Goal: Transaction & Acquisition: Download file/media

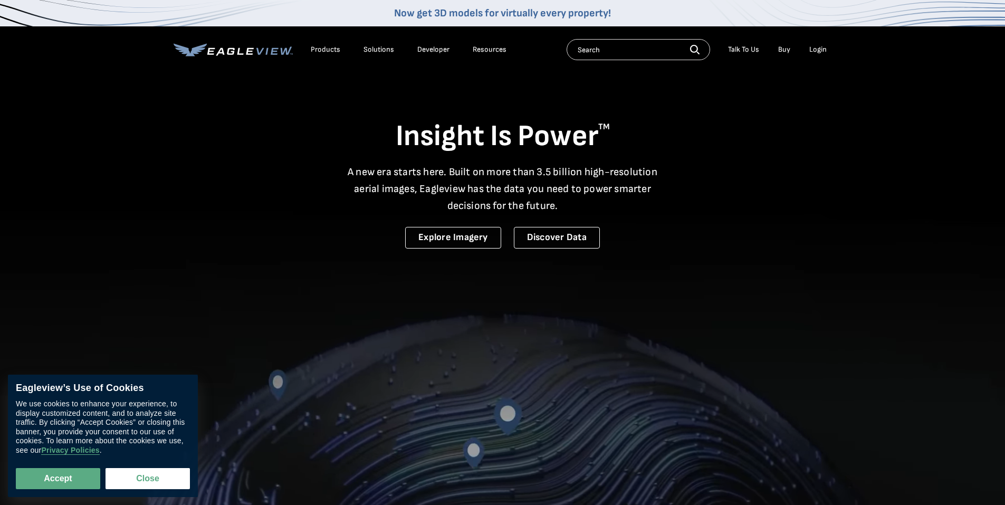
click at [815, 48] on div "Login" at bounding box center [817, 49] width 17 height 9
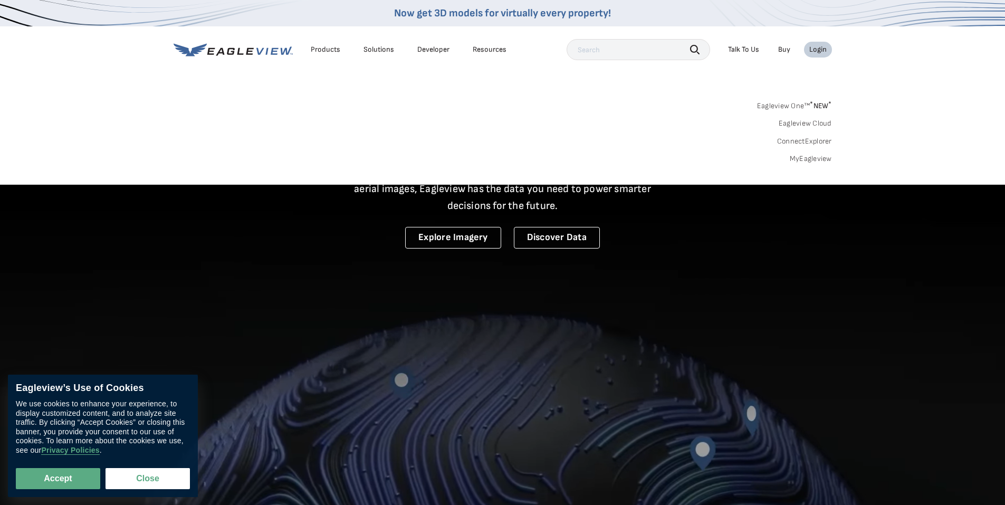
click at [802, 157] on link "MyEagleview" at bounding box center [811, 158] width 42 height 9
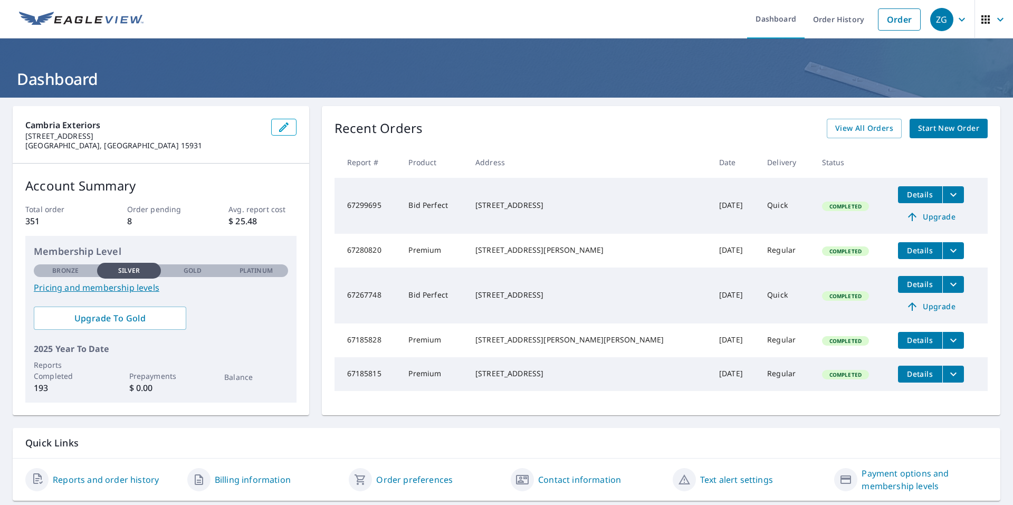
click at [904, 194] on span "Details" at bounding box center [920, 194] width 32 height 10
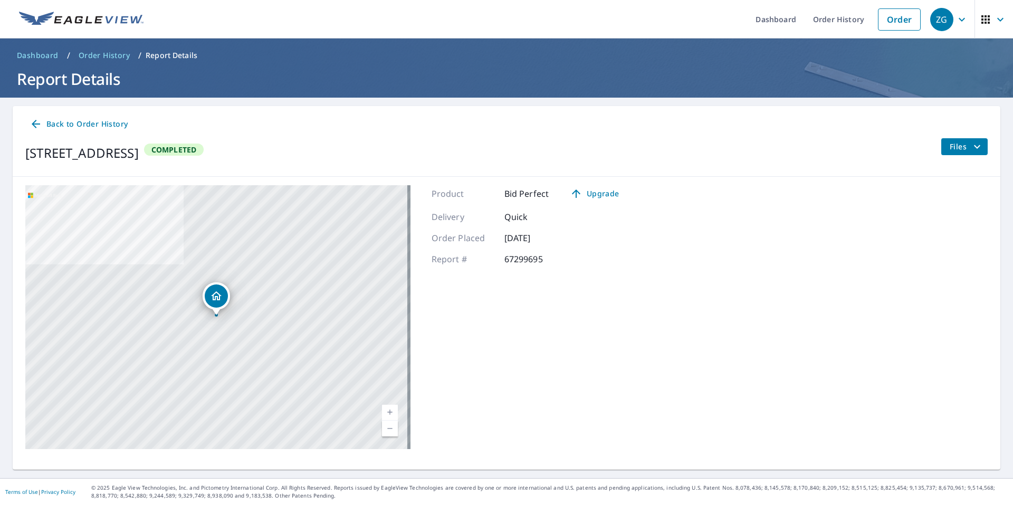
click at [941, 148] on button "Files" at bounding box center [964, 146] width 47 height 17
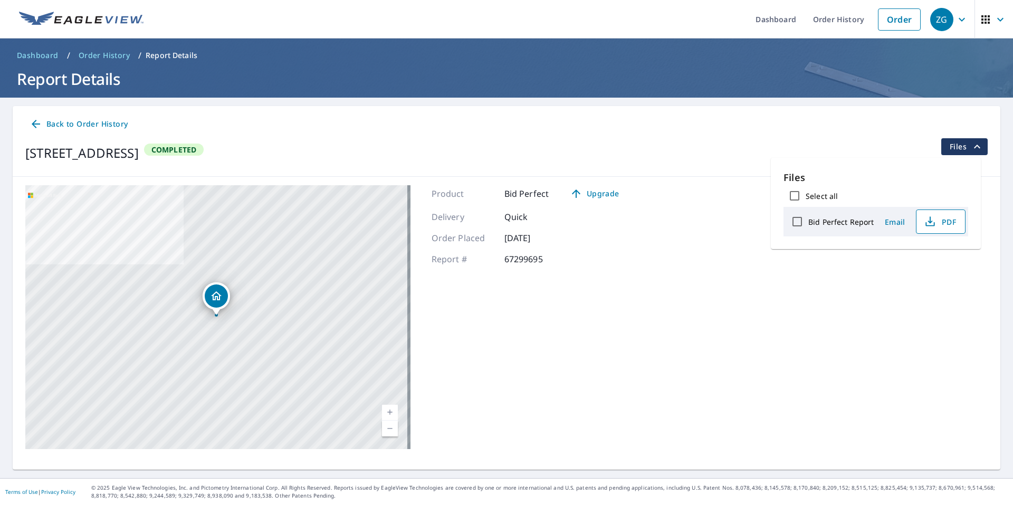
click at [935, 224] on icon "button" at bounding box center [930, 221] width 13 height 13
